Goal: Transaction & Acquisition: Book appointment/travel/reservation

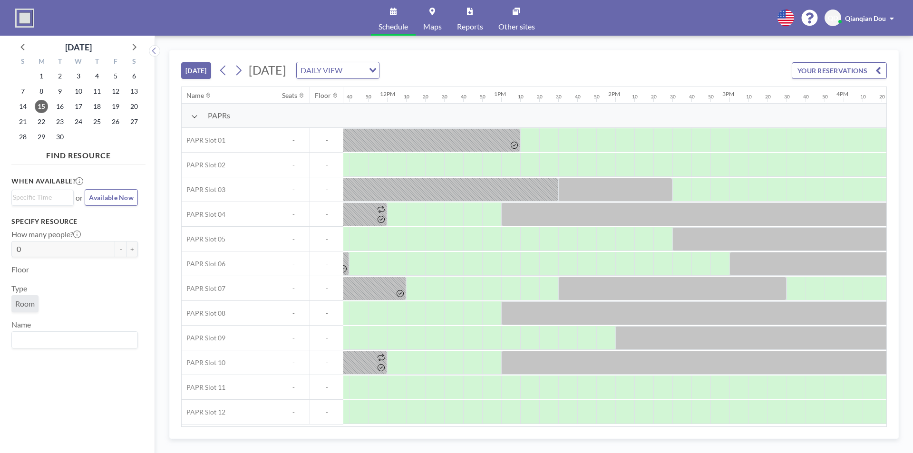
scroll to position [0, 1333]
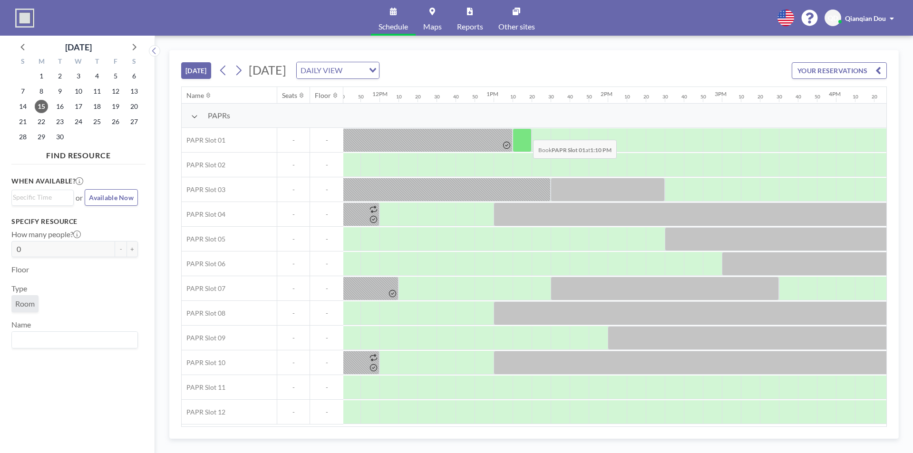
click at [525, 133] on div at bounding box center [522, 140] width 19 height 24
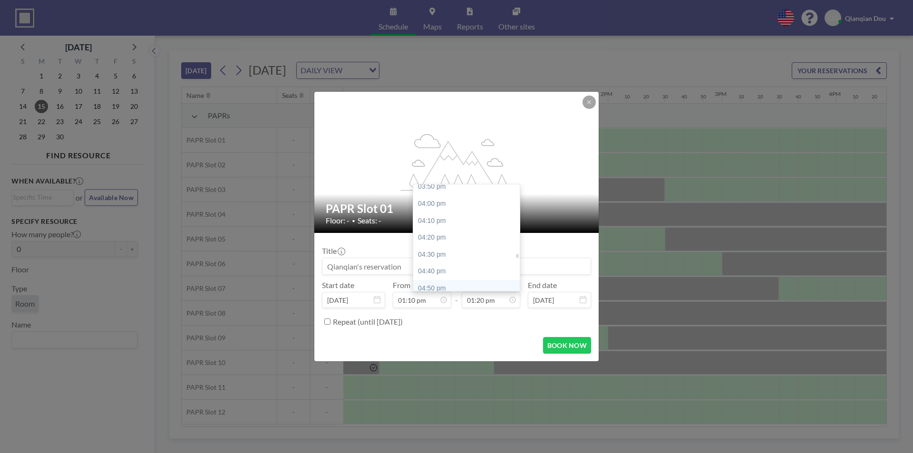
scroll to position [1592, 0]
click at [456, 222] on div "04:00 pm" at bounding box center [468, 225] width 111 height 17
type input "04:00 pm"
click at [425, 272] on div "01:00 pm" at bounding box center [448, 271] width 111 height 17
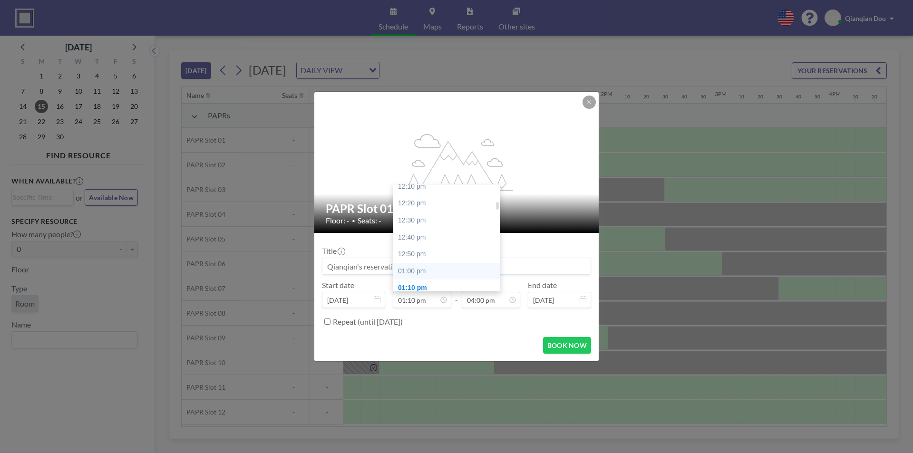
type input "01:00 pm"
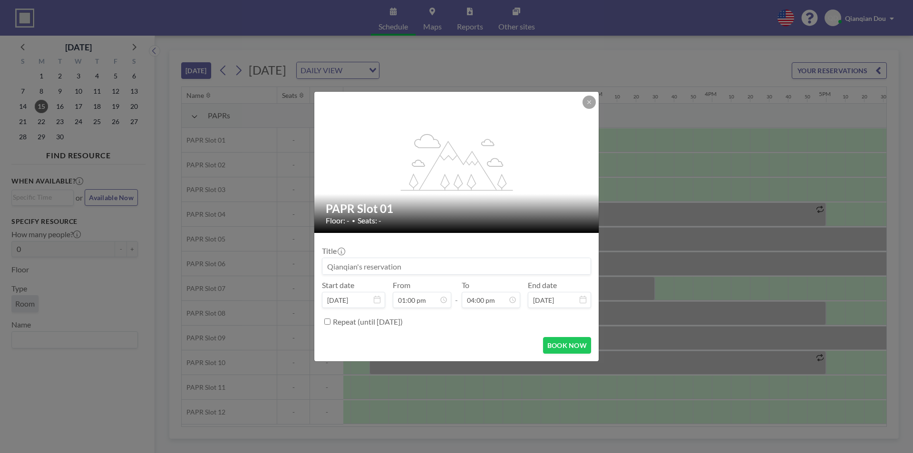
scroll to position [0, 1465]
click at [562, 340] on button "BOOK NOW" at bounding box center [567, 345] width 48 height 17
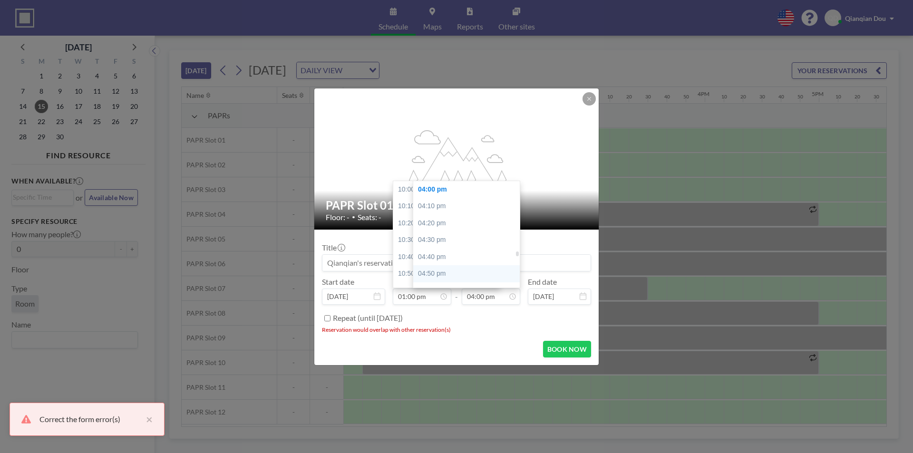
scroll to position [305, 0]
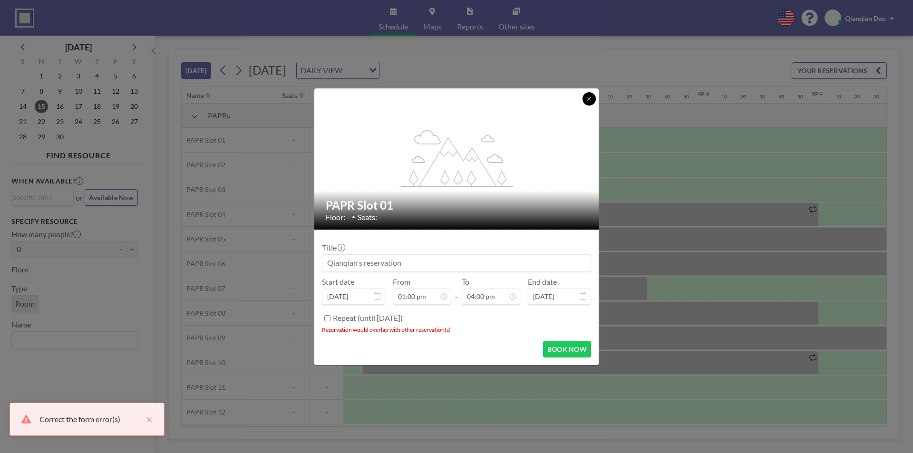
click at [592, 98] on button at bounding box center [589, 98] width 13 height 13
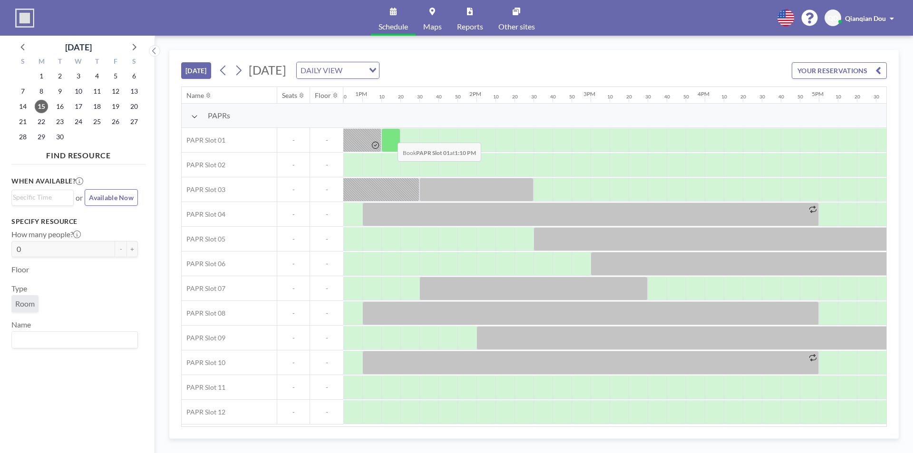
click at [390, 136] on div at bounding box center [390, 140] width 19 height 24
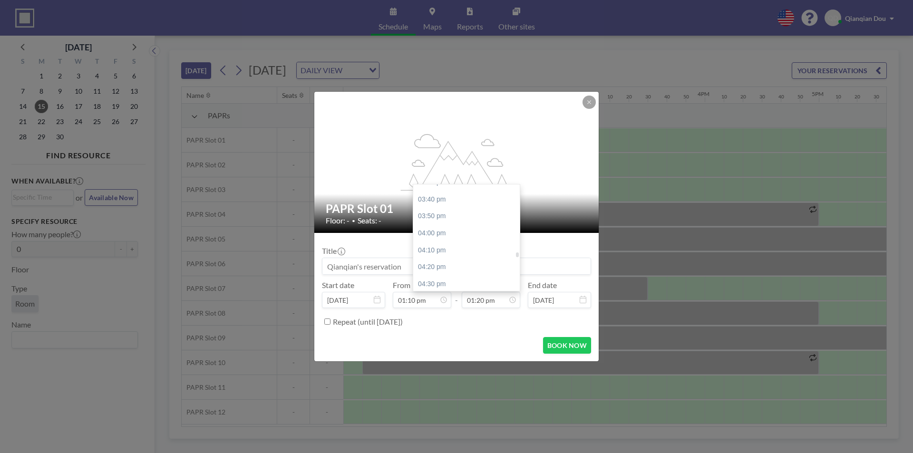
scroll to position [1592, 0]
click at [447, 222] on div "04:00 pm" at bounding box center [468, 225] width 111 height 17
type input "04:00 pm"
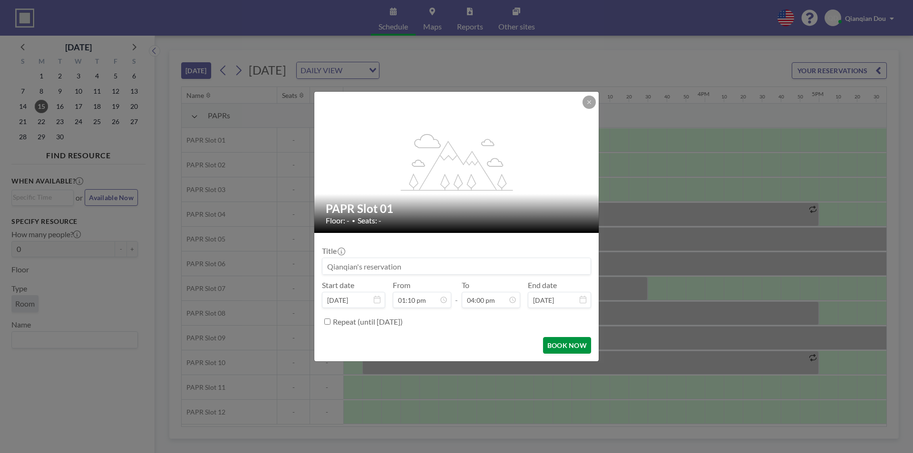
click at [559, 343] on button "BOOK NOW" at bounding box center [567, 345] width 48 height 17
